Goal: Task Accomplishment & Management: Complete application form

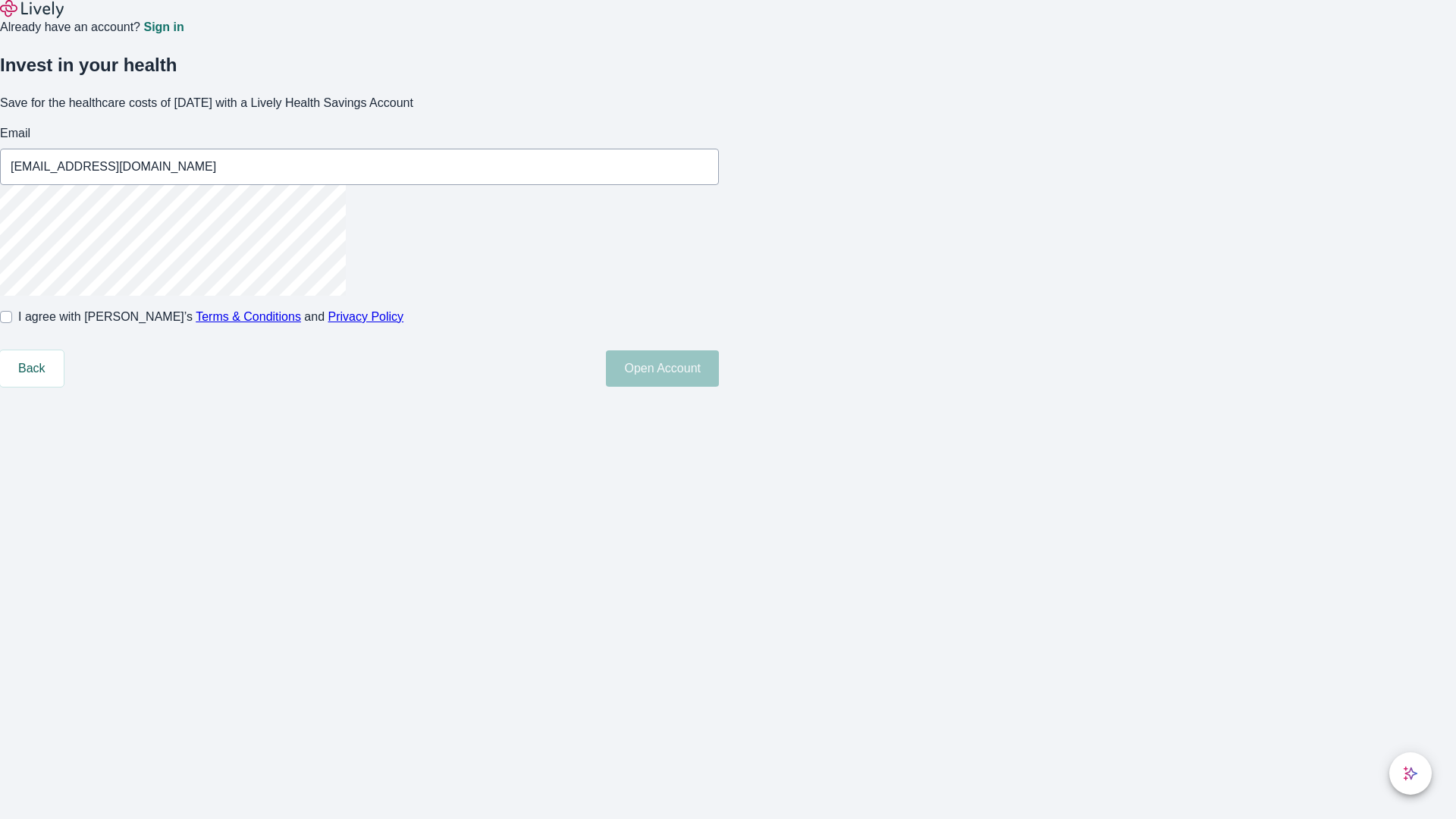
click at [12, 323] on input "I agree with Lively’s Terms & Conditions and Privacy Policy" at bounding box center [6, 317] width 12 height 12
checkbox input "true"
click at [719, 387] on button "Open Account" at bounding box center [663, 368] width 113 height 36
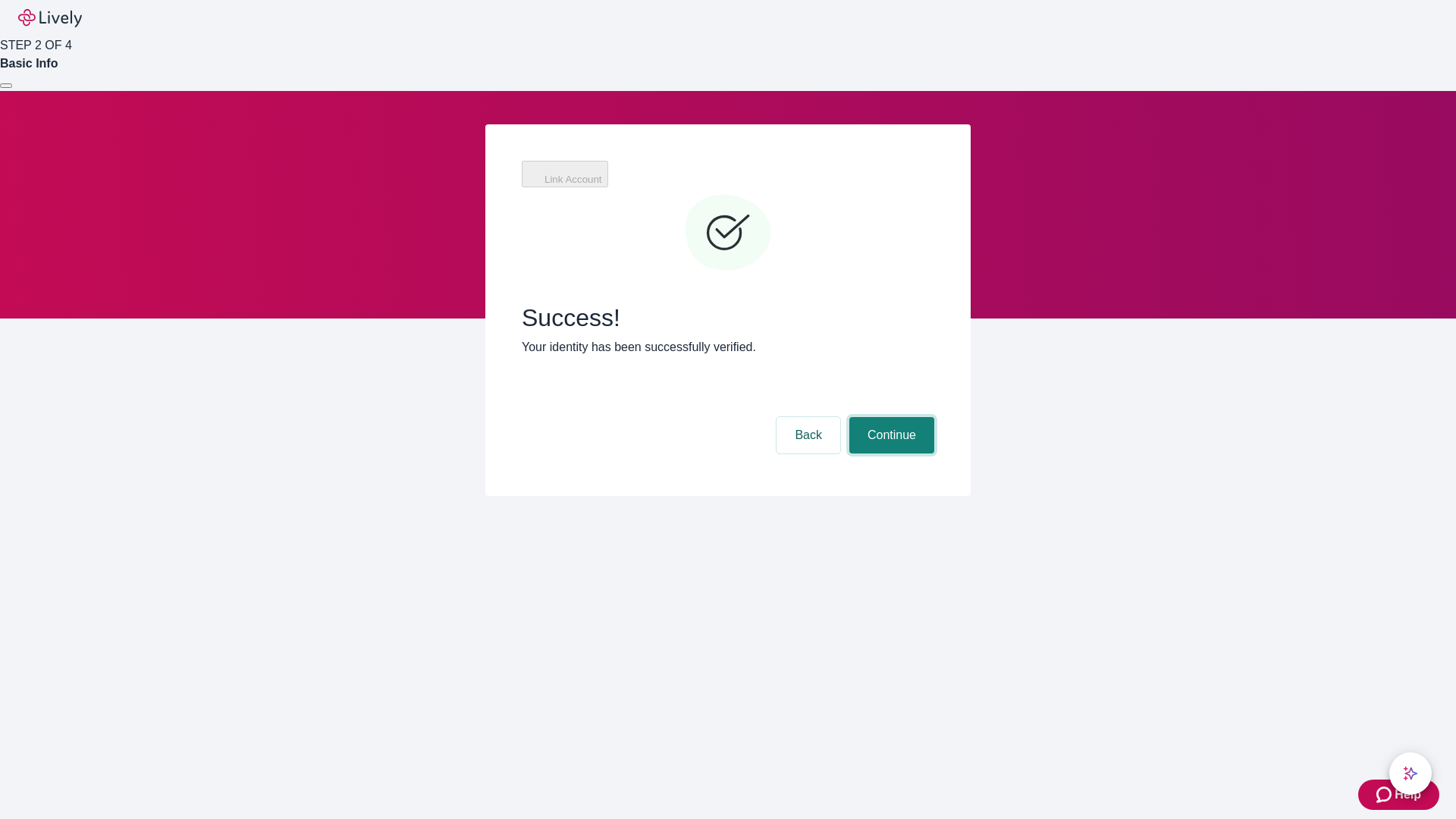
click at [889, 417] on button "Continue" at bounding box center [892, 435] width 85 height 36
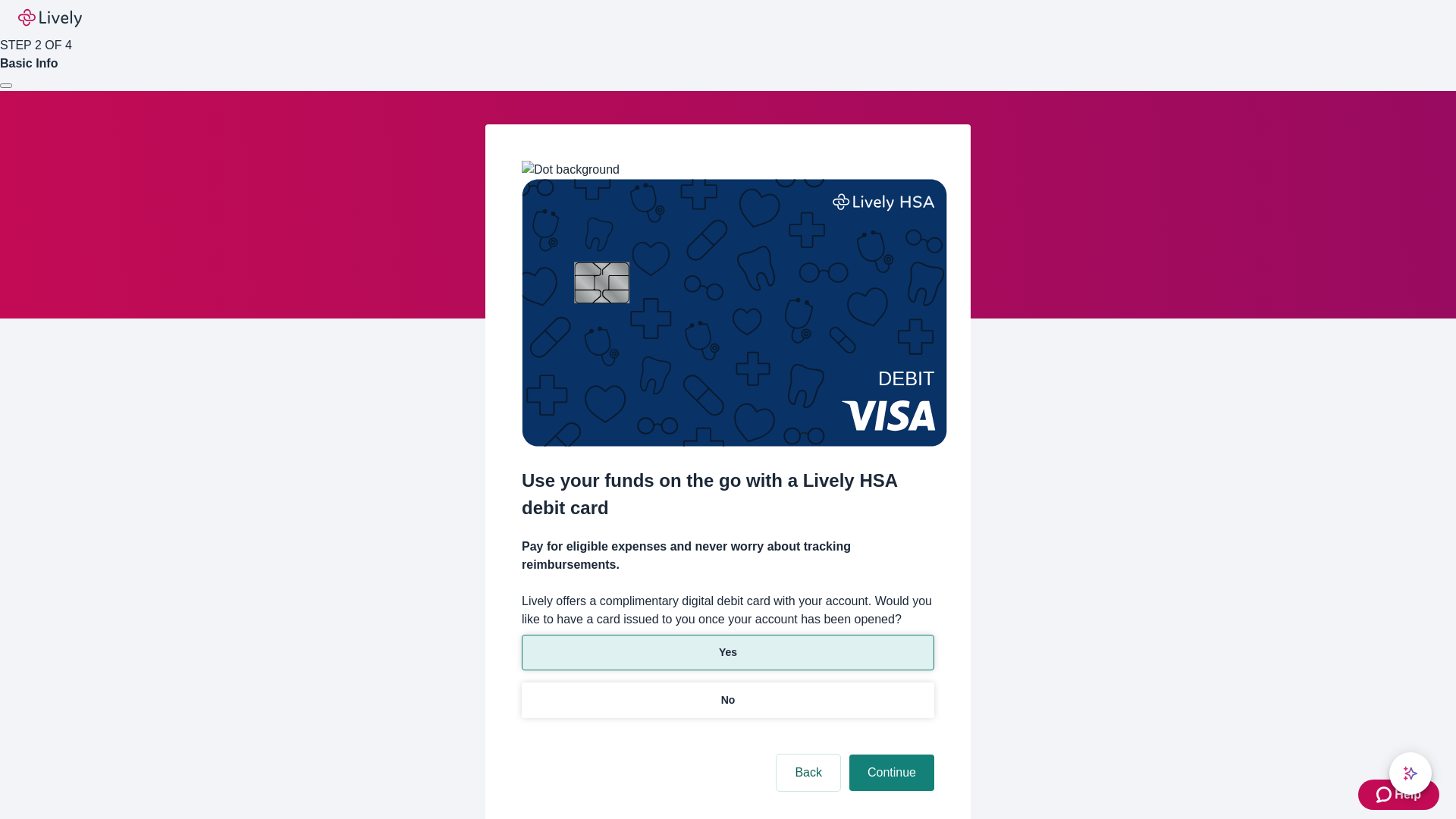
click at [728, 644] on p "Yes" at bounding box center [728, 652] width 18 height 16
click at [889, 754] on button "Continue" at bounding box center [892, 772] width 85 height 36
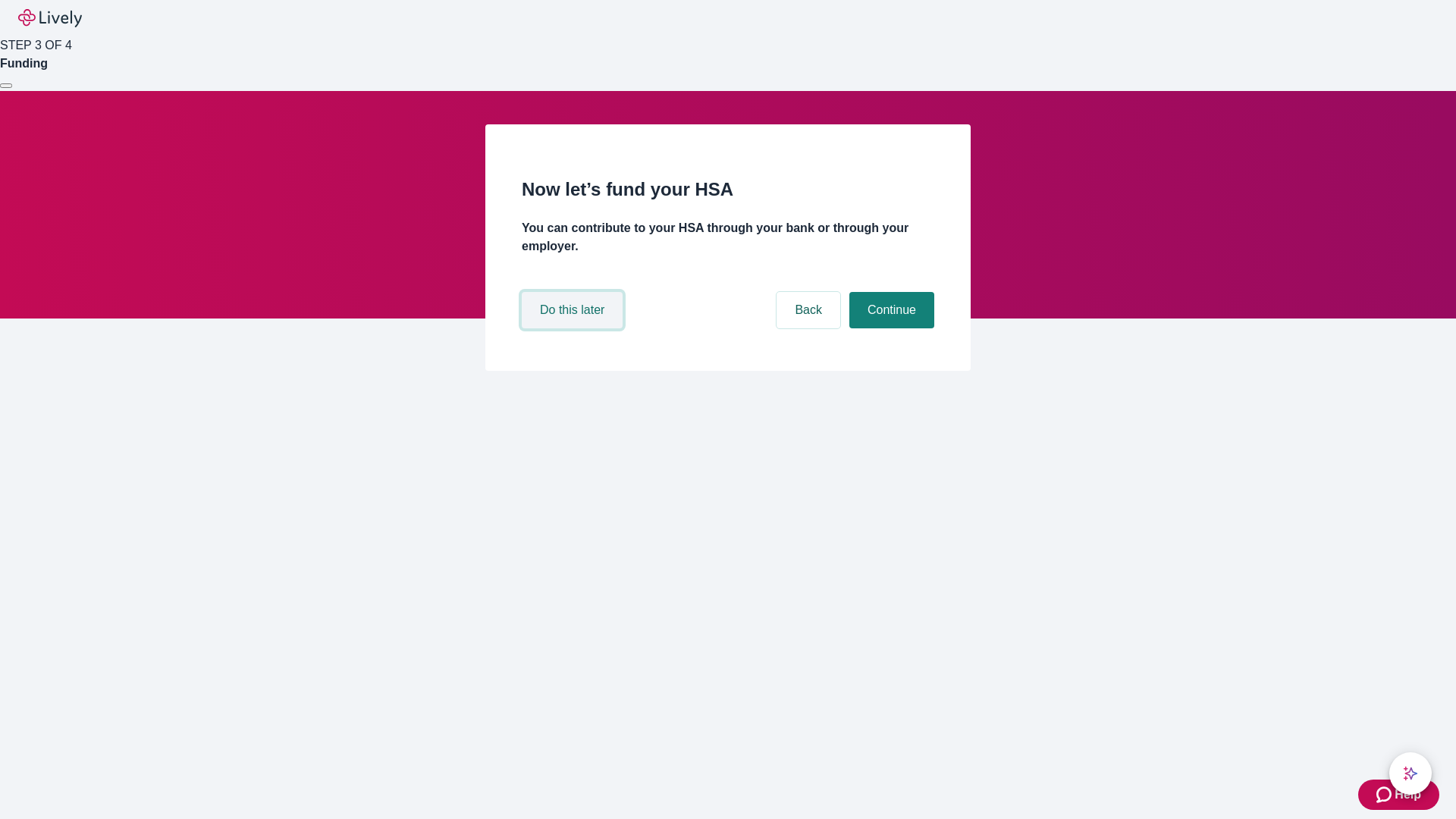
click at [574, 329] on button "Do this later" at bounding box center [572, 310] width 101 height 36
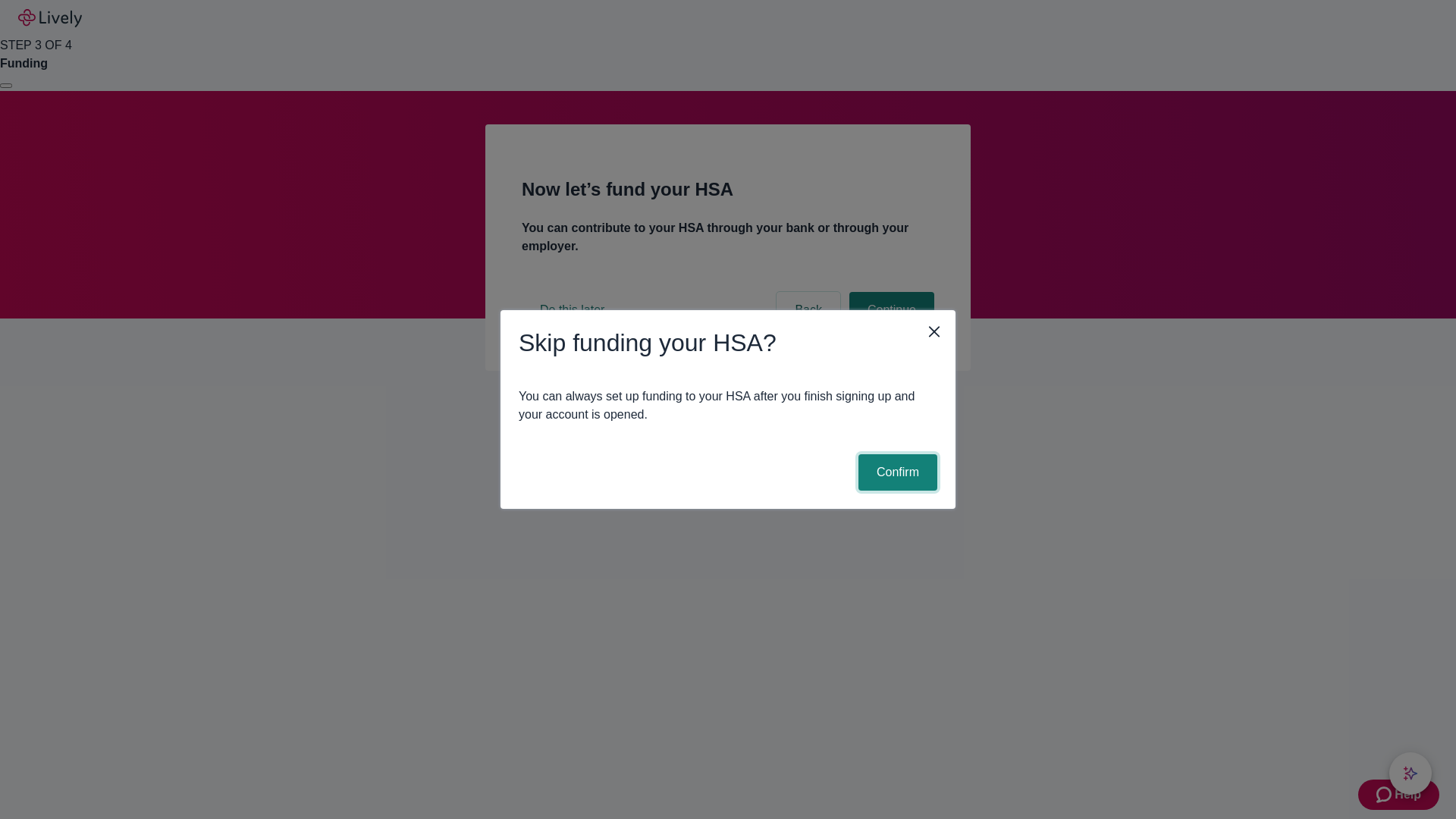
click at [895, 472] on button "Confirm" at bounding box center [898, 472] width 79 height 36
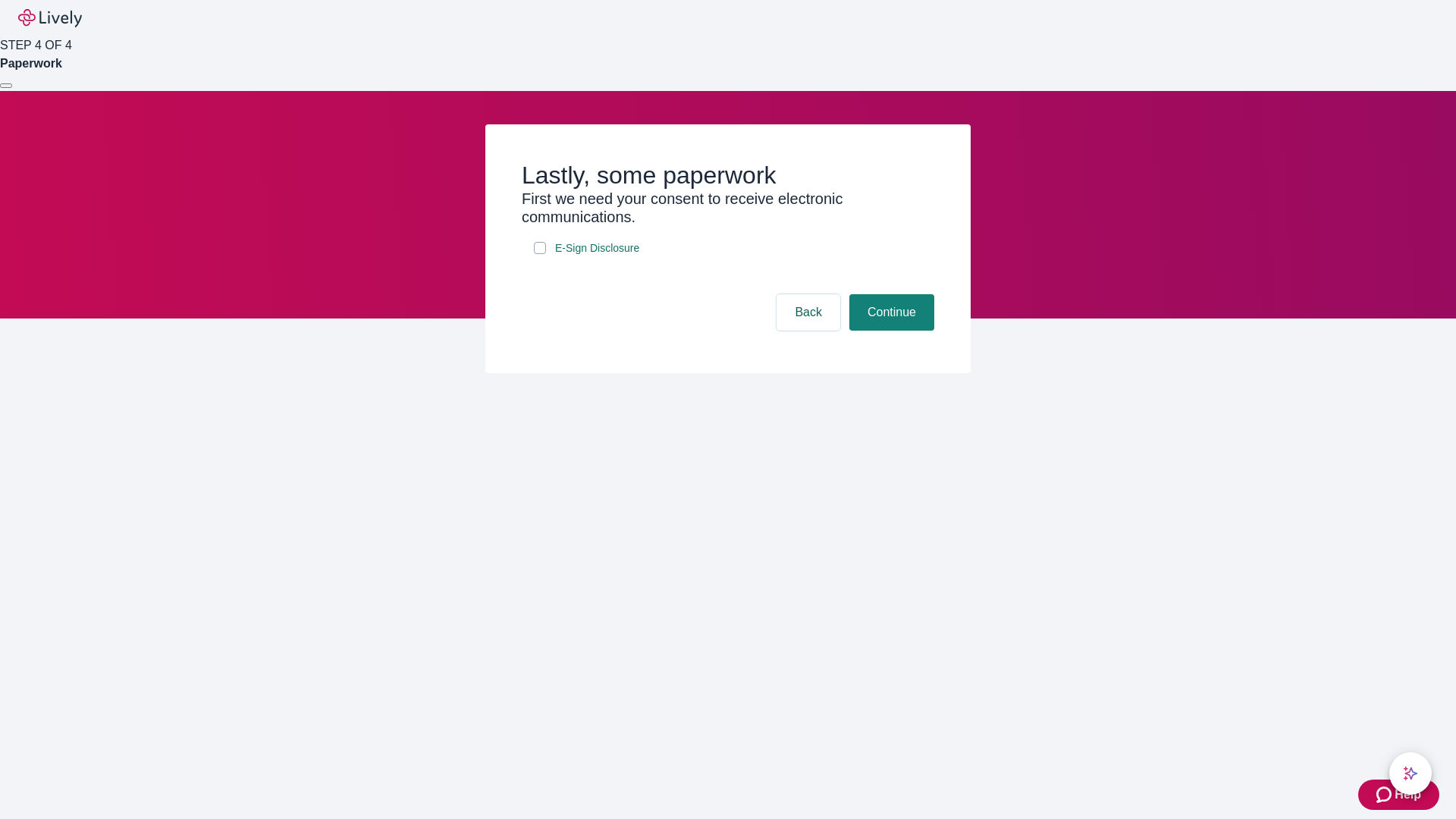
click at [540, 254] on input "E-Sign Disclosure" at bounding box center [540, 248] width 12 height 12
checkbox input "true"
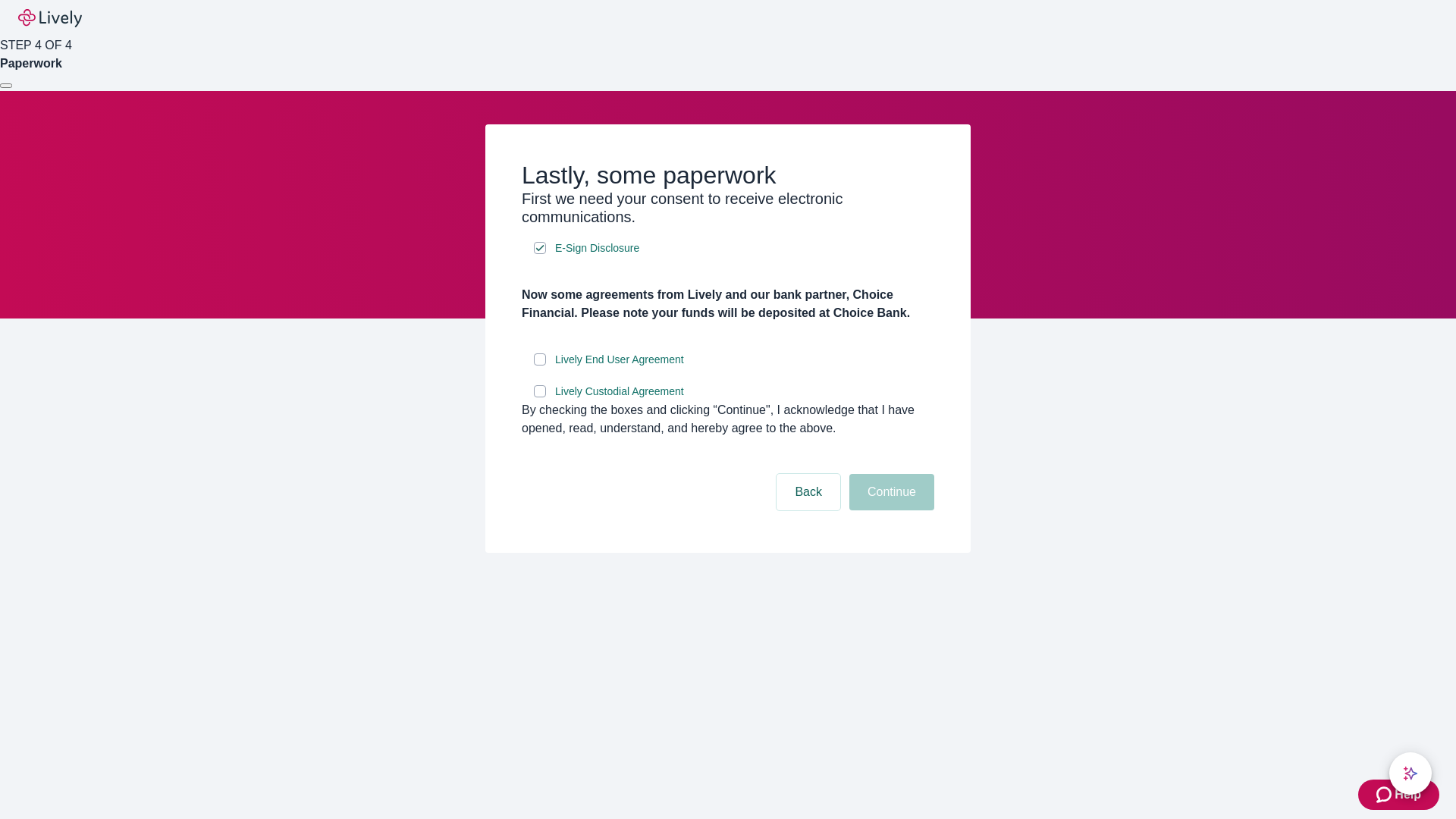
click at [540, 366] on input "Lively End User Agreement" at bounding box center [540, 360] width 12 height 12
checkbox input "true"
click at [540, 397] on input "Lively Custodial Agreement" at bounding box center [540, 391] width 12 height 12
checkbox input "true"
click at [889, 510] on button "Continue" at bounding box center [892, 492] width 85 height 36
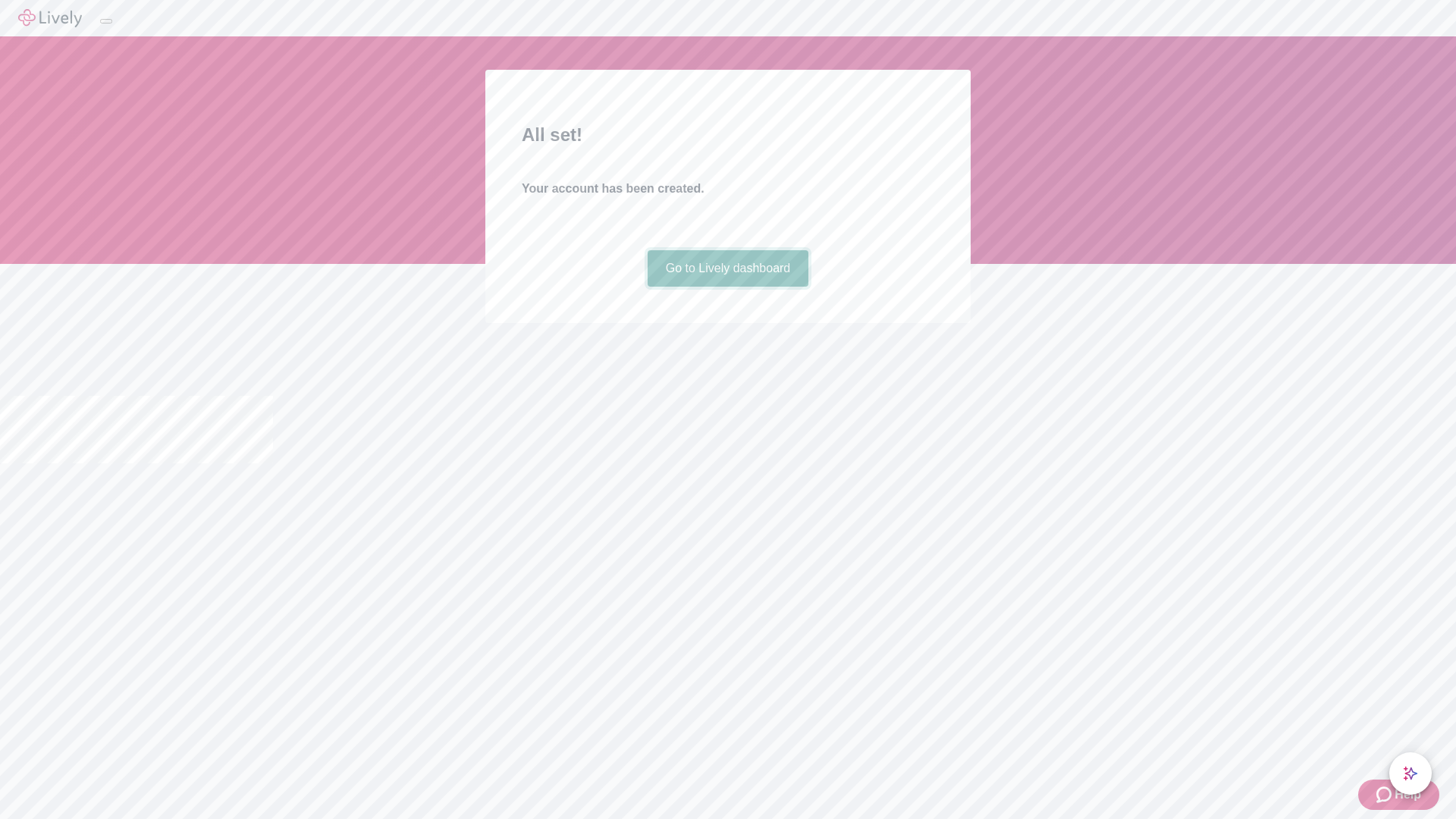
click at [728, 286] on link "Go to Lively dashboard" at bounding box center [728, 268] width 162 height 36
